Goal: Transaction & Acquisition: Purchase product/service

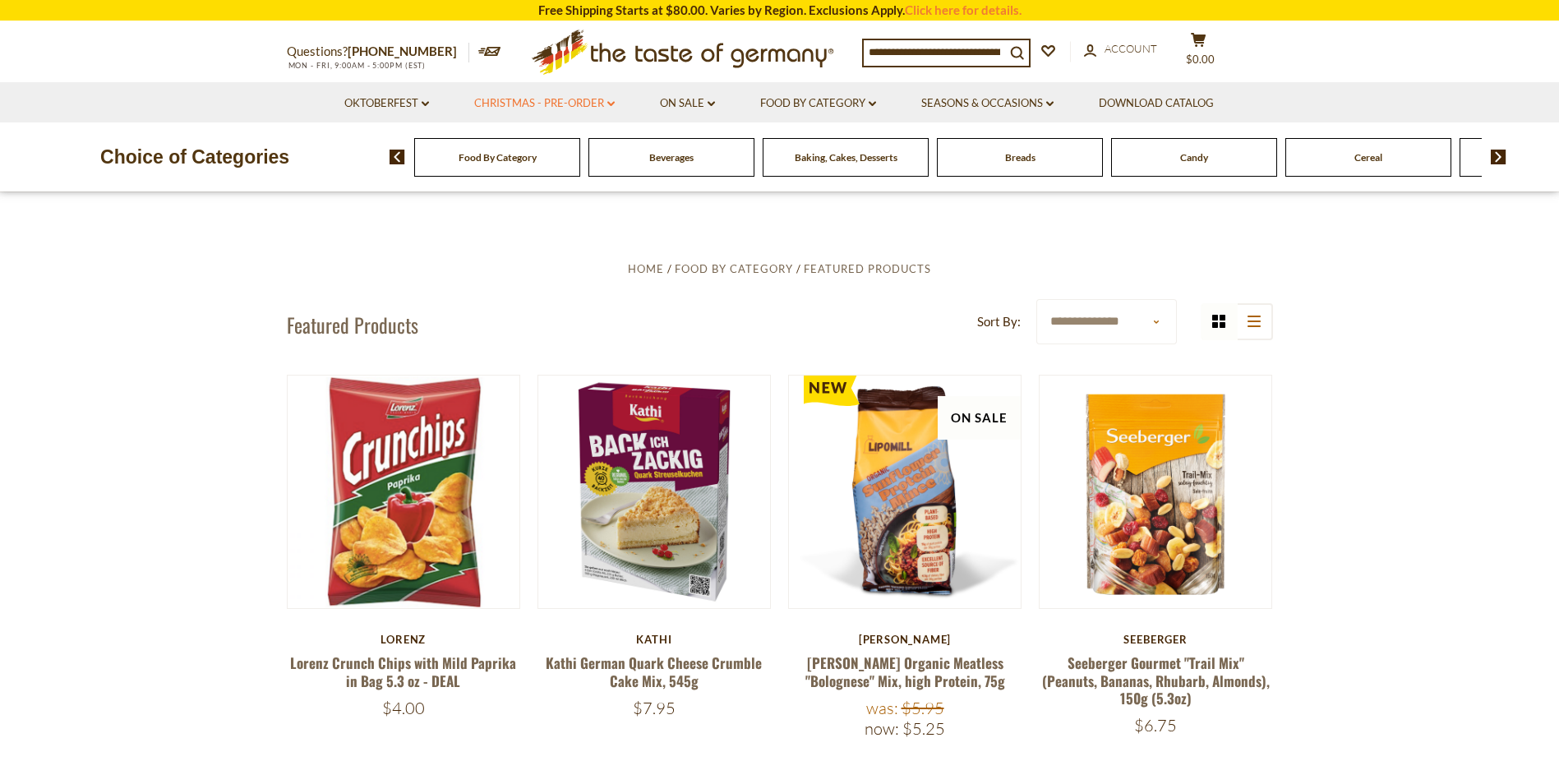
click at [560, 102] on link "Christmas - PRE-ORDER dropdown_arrow" at bounding box center [544, 104] width 141 height 18
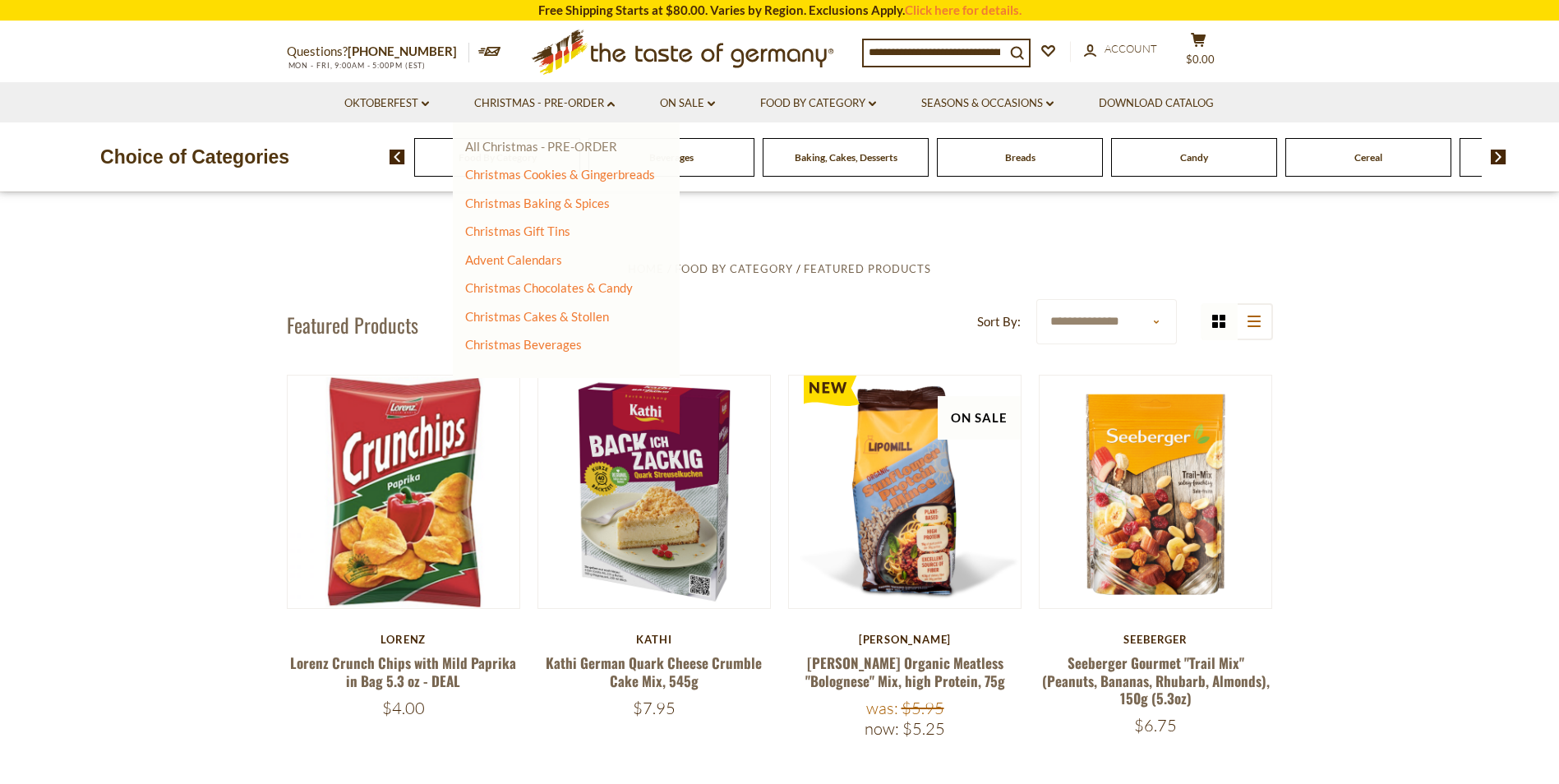
click at [555, 151] on link "All Christmas - PRE-ORDER" at bounding box center [542, 146] width 152 height 15
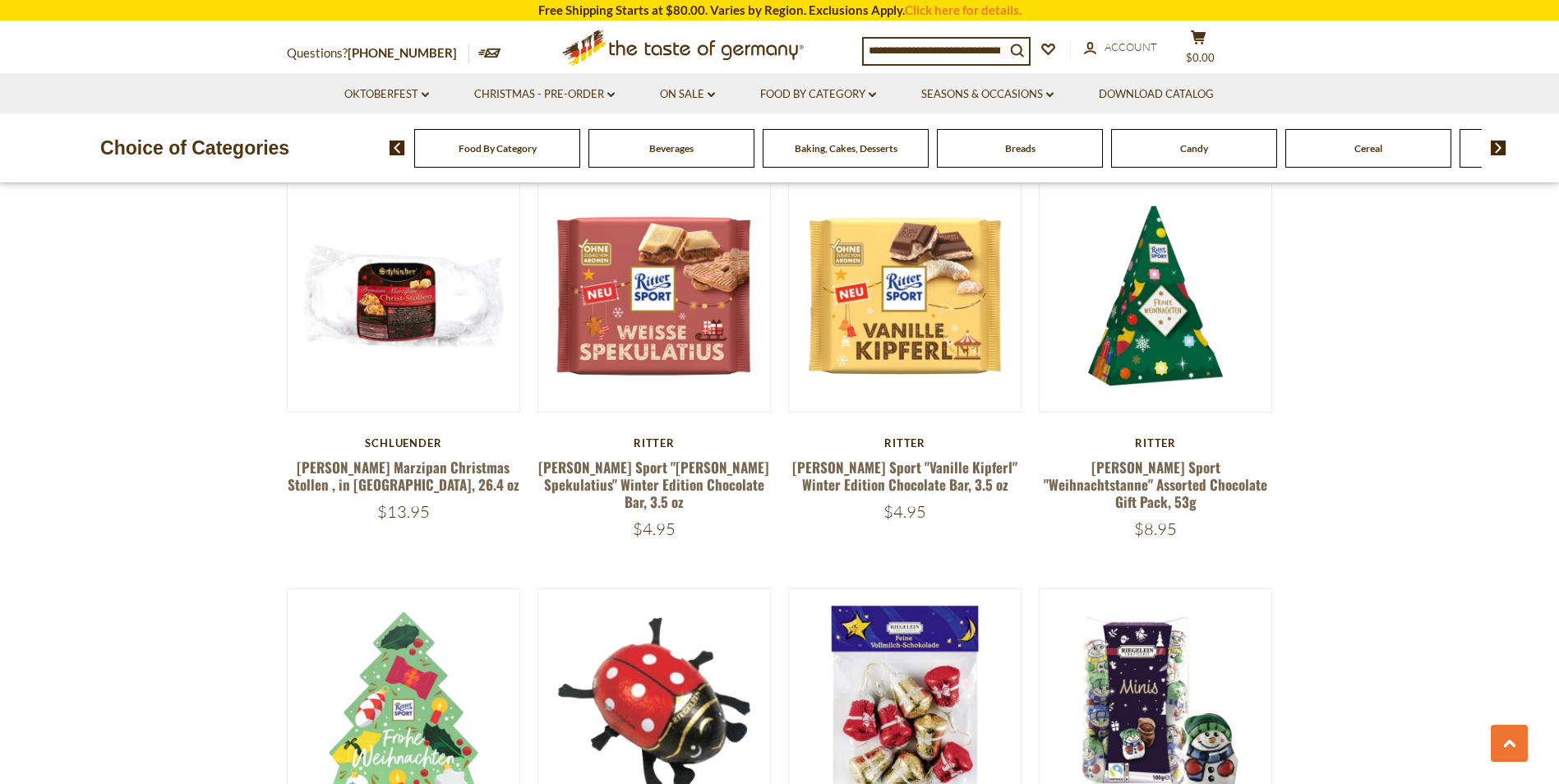
scroll to position [2629, 0]
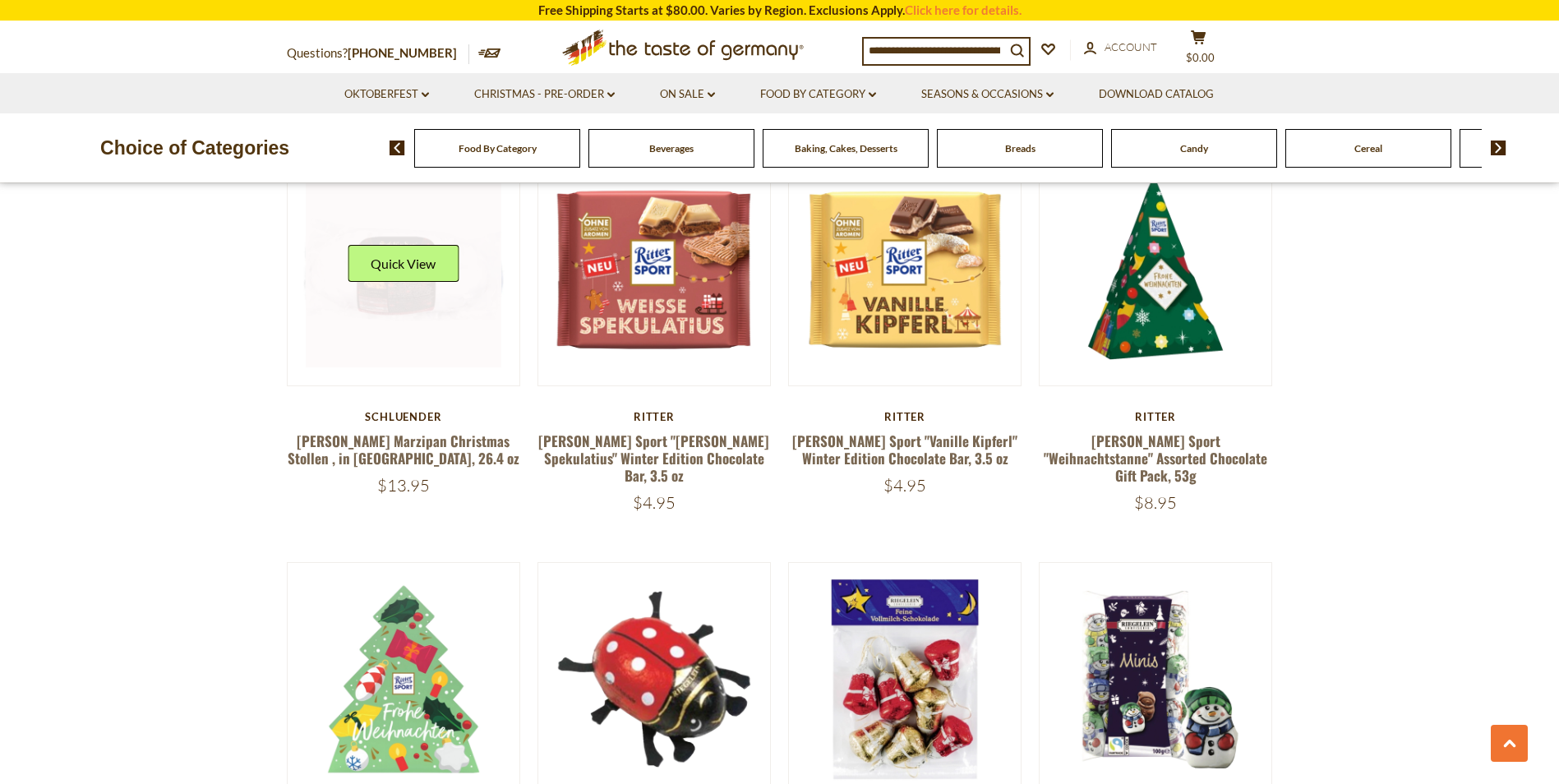
click at [412, 300] on link at bounding box center [403, 269] width 196 height 196
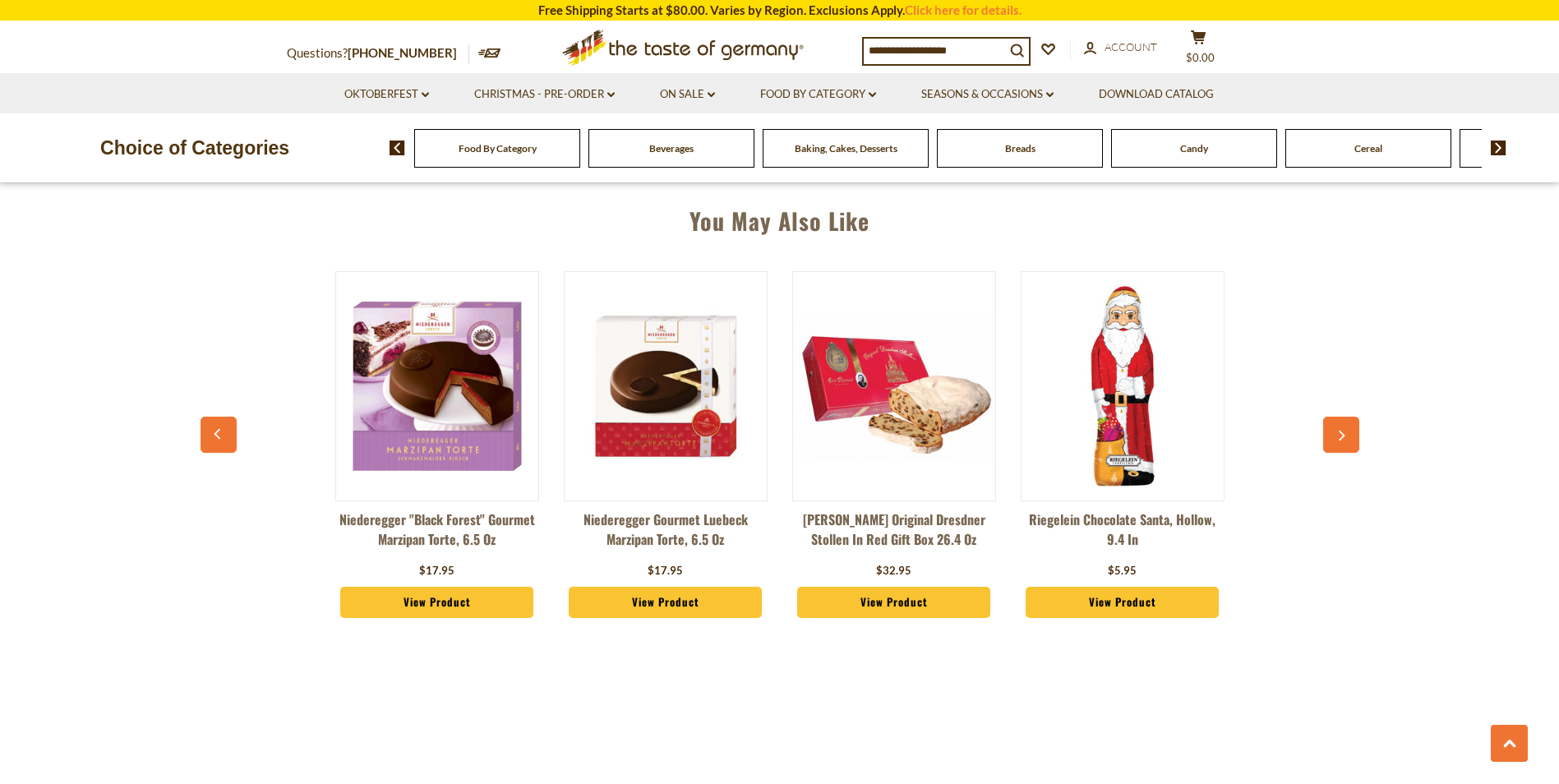
scroll to position [657, 0]
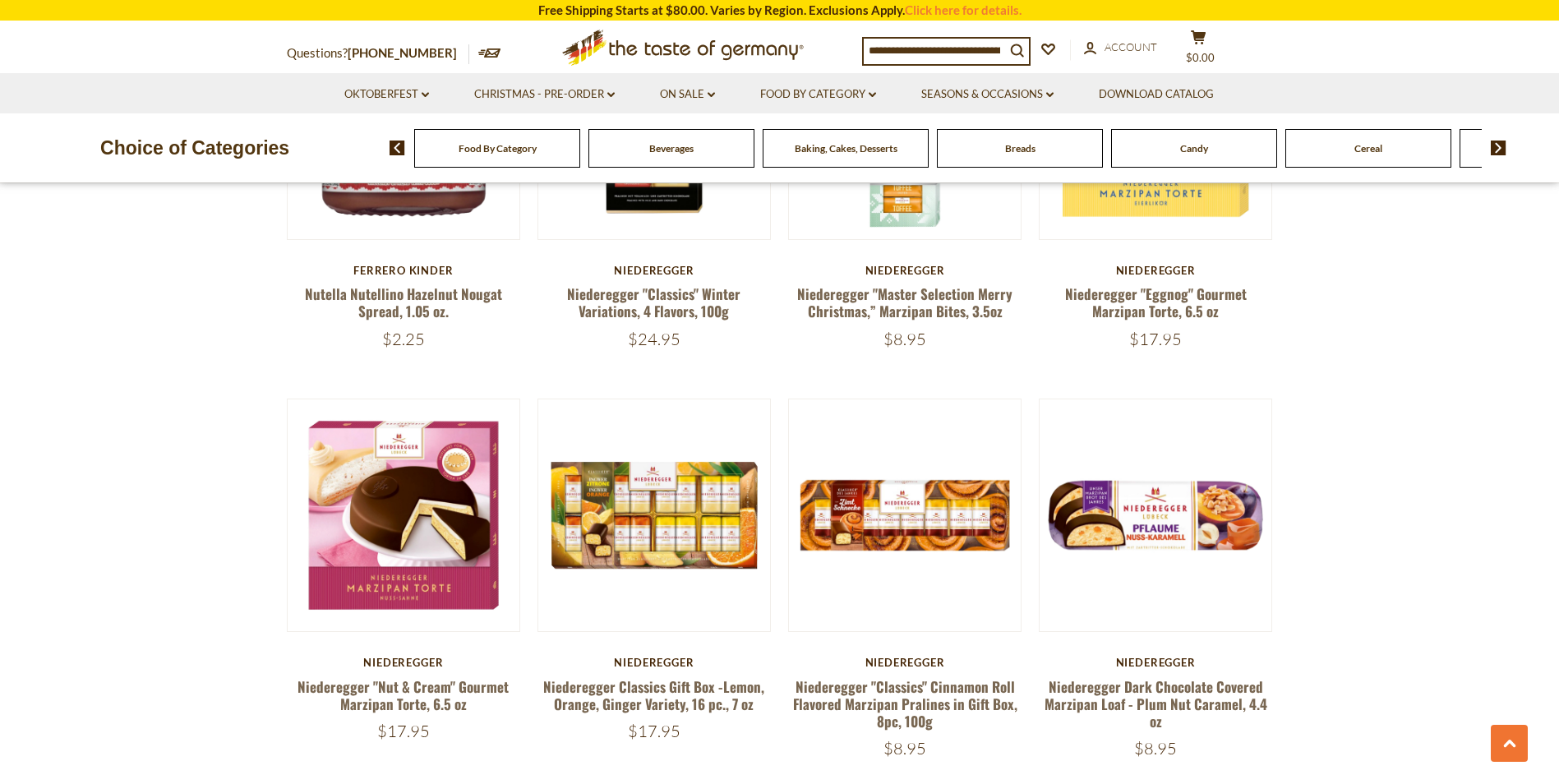
scroll to position [3739, 0]
